Goal: Information Seeking & Learning: Learn about a topic

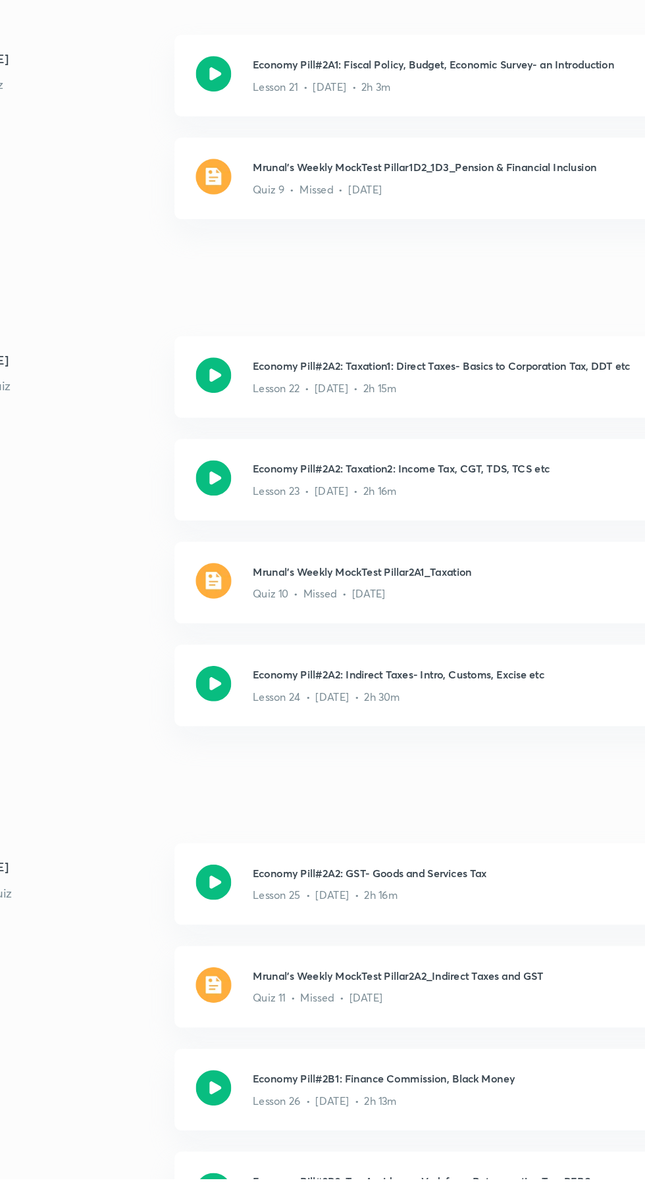
scroll to position [3059, 0]
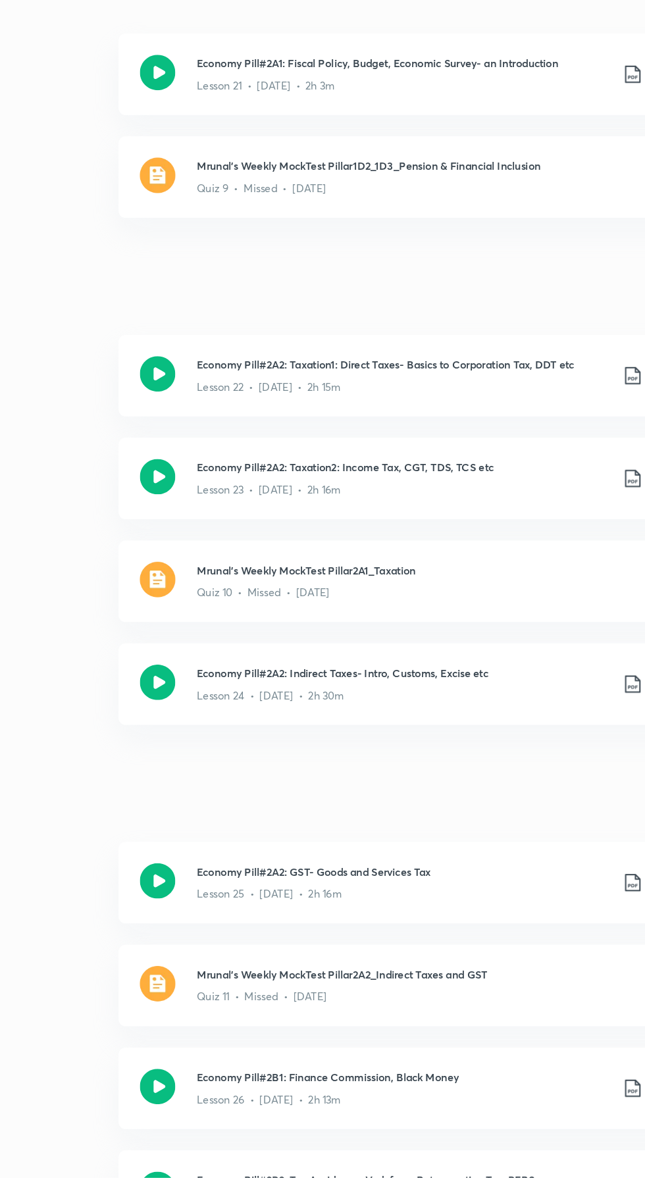
click at [247, 814] on icon at bounding box center [247, 827] width 26 height 26
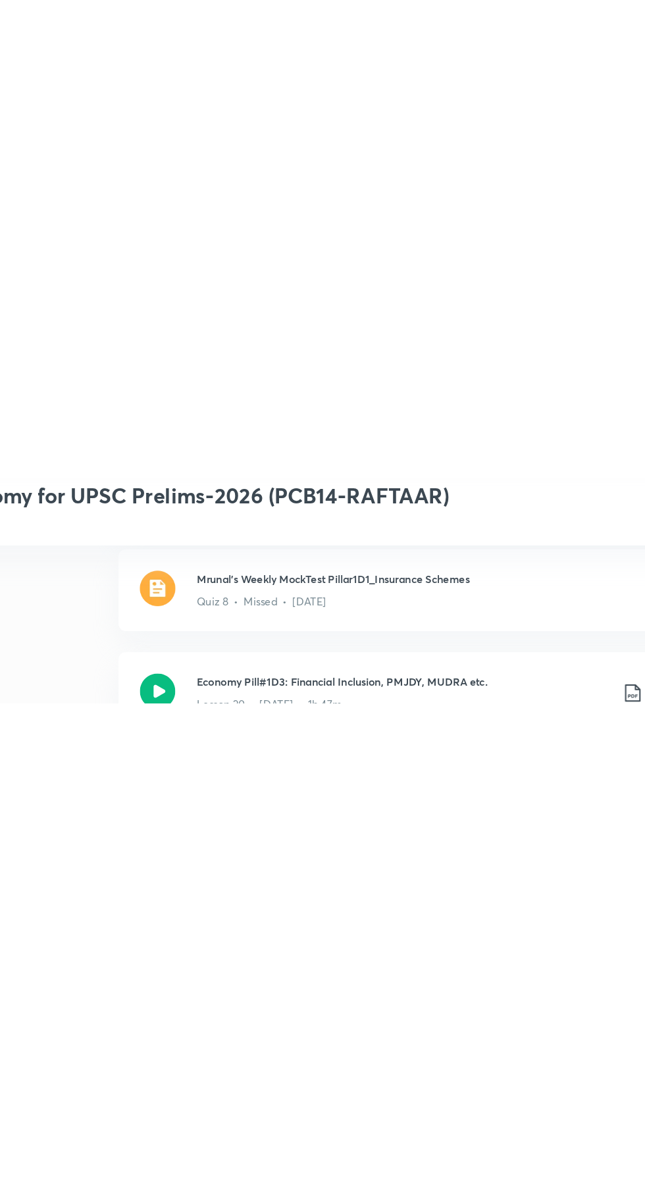
scroll to position [3056, 0]
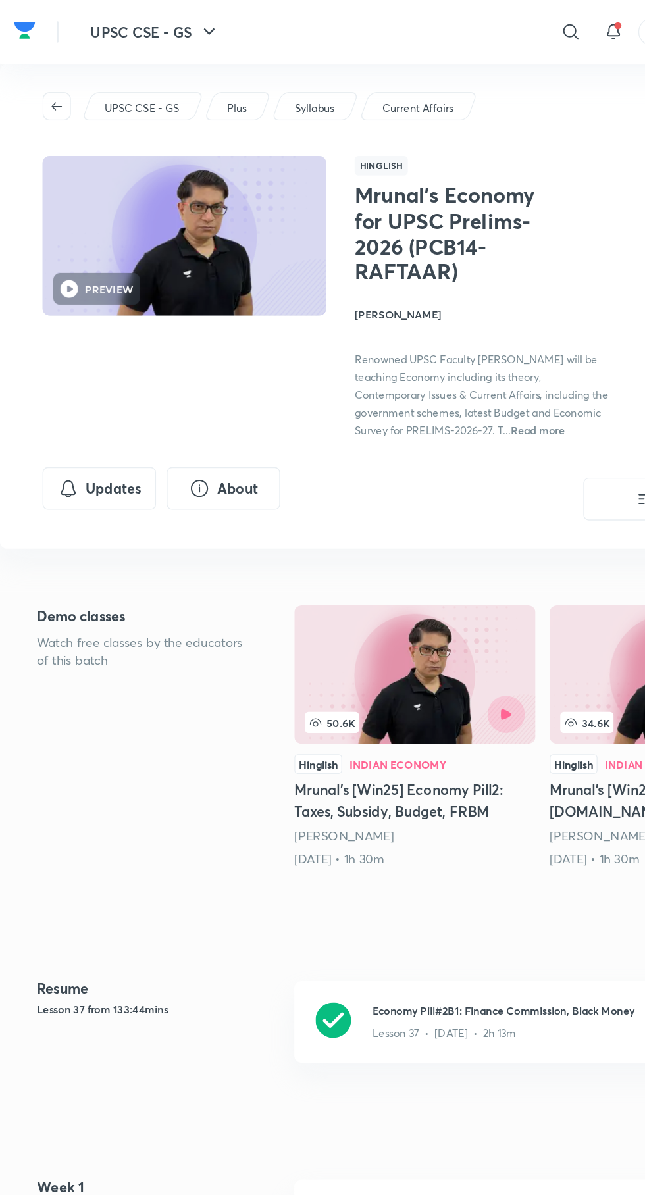
click at [57, 361] on icon "Updates" at bounding box center [51, 363] width 16 height 16
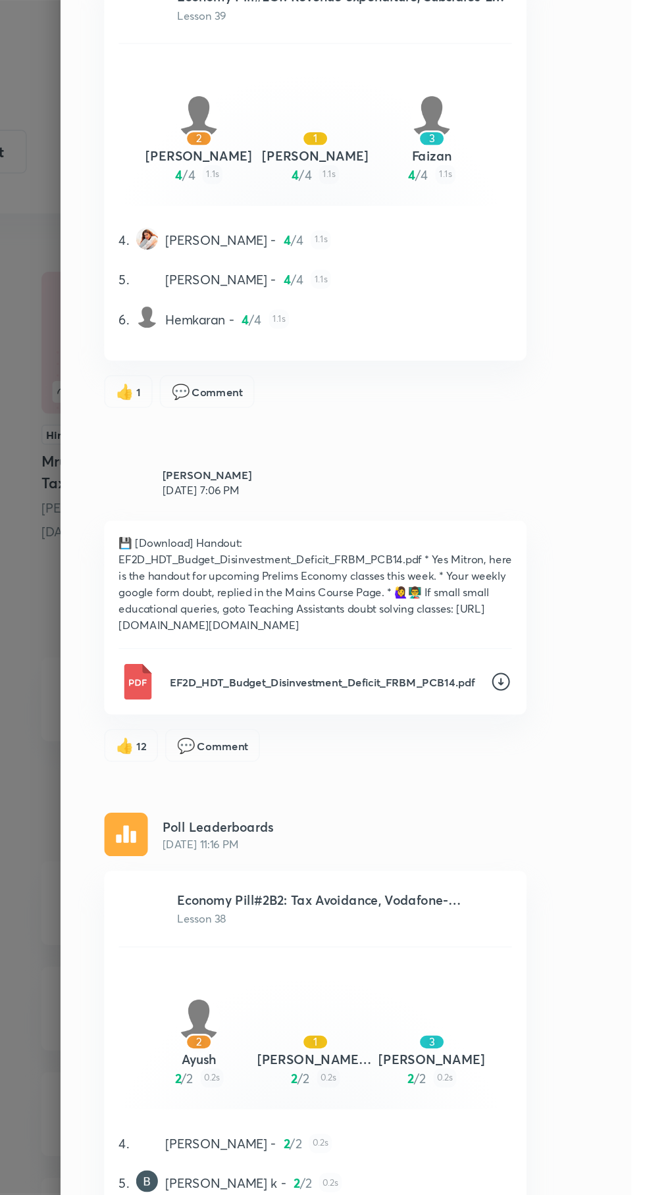
scroll to position [3738, 0]
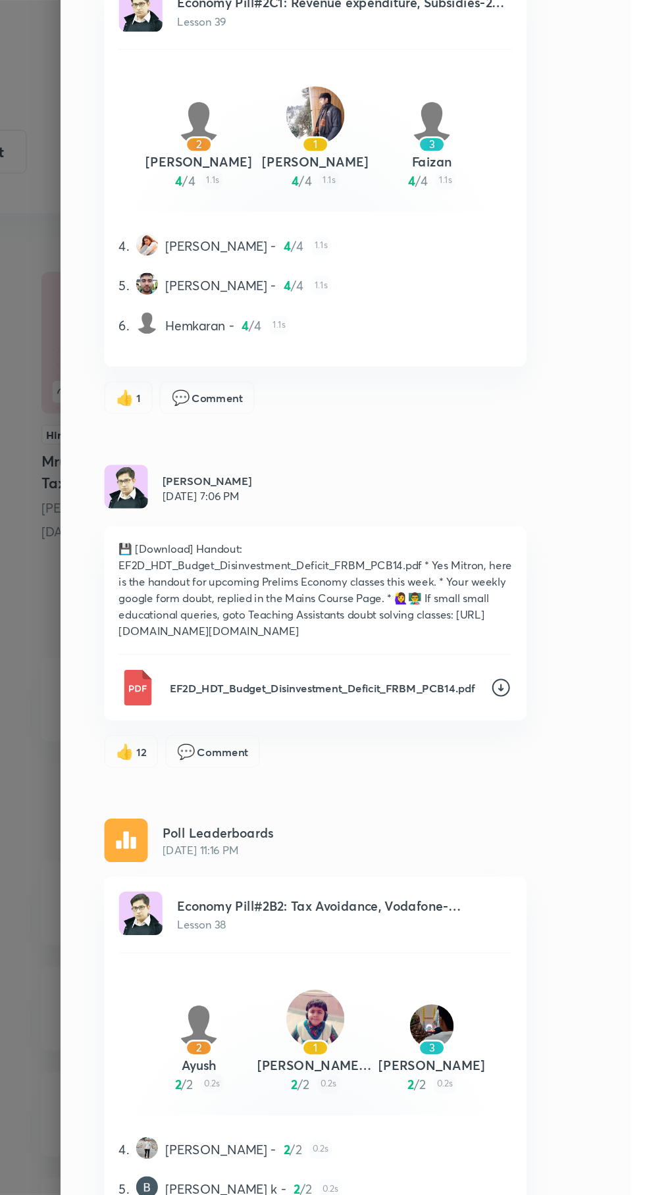
click at [202, 476] on div at bounding box center [322, 597] width 645 height 1195
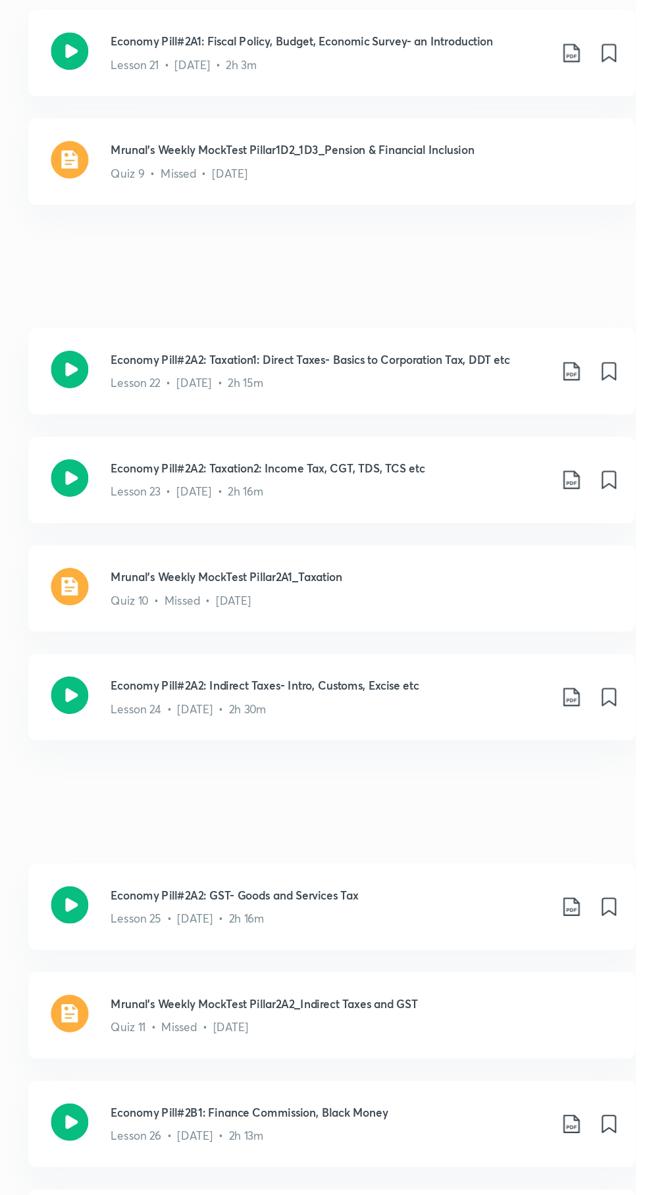
scroll to position [3212, 0]
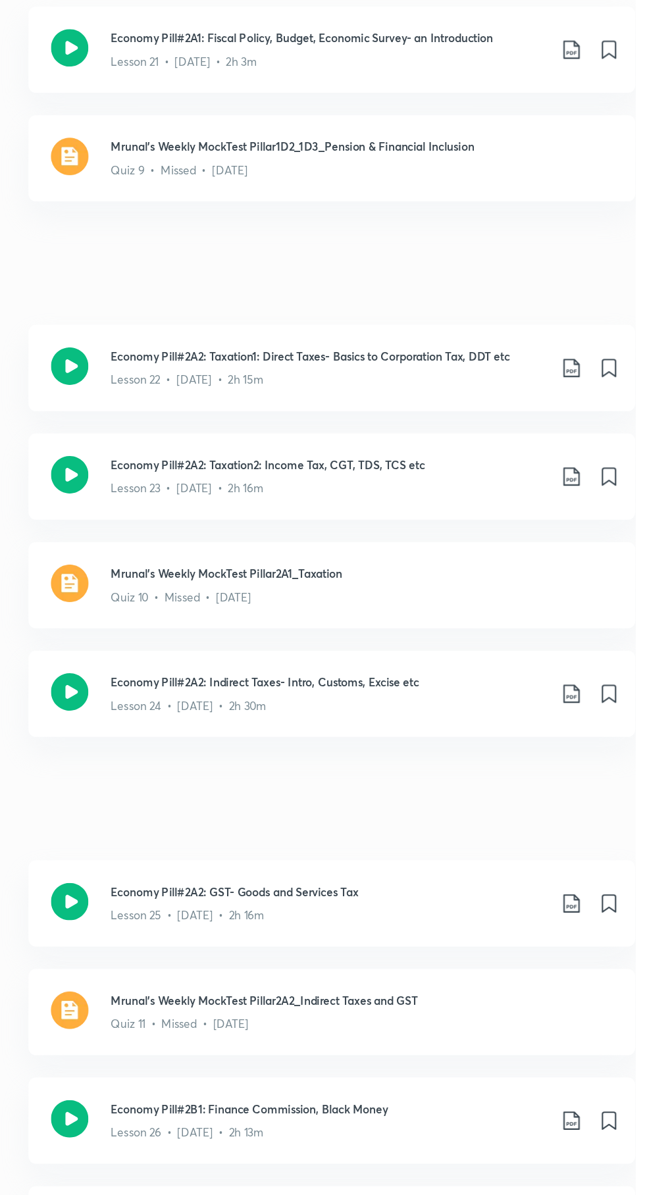
click at [251, 662] on icon at bounding box center [247, 674] width 26 height 26
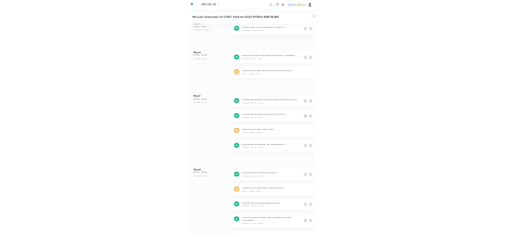
scroll to position [3150, 0]
